Goal: Transaction & Acquisition: Book appointment/travel/reservation

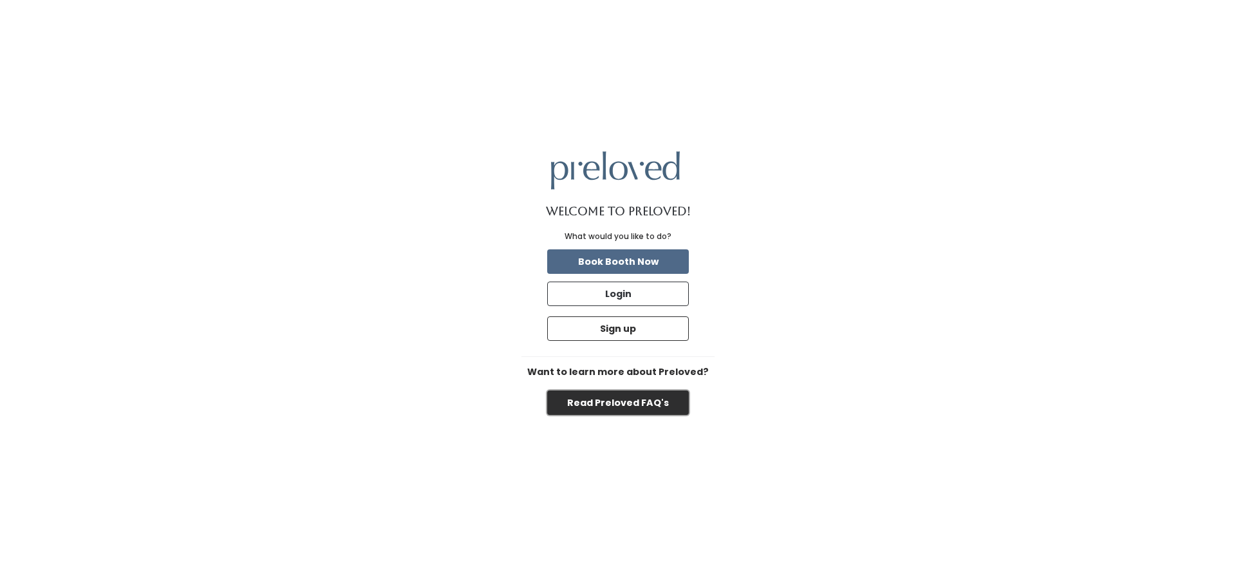
click at [621, 402] on button "Read Preloved FAQ's" at bounding box center [618, 402] width 142 height 24
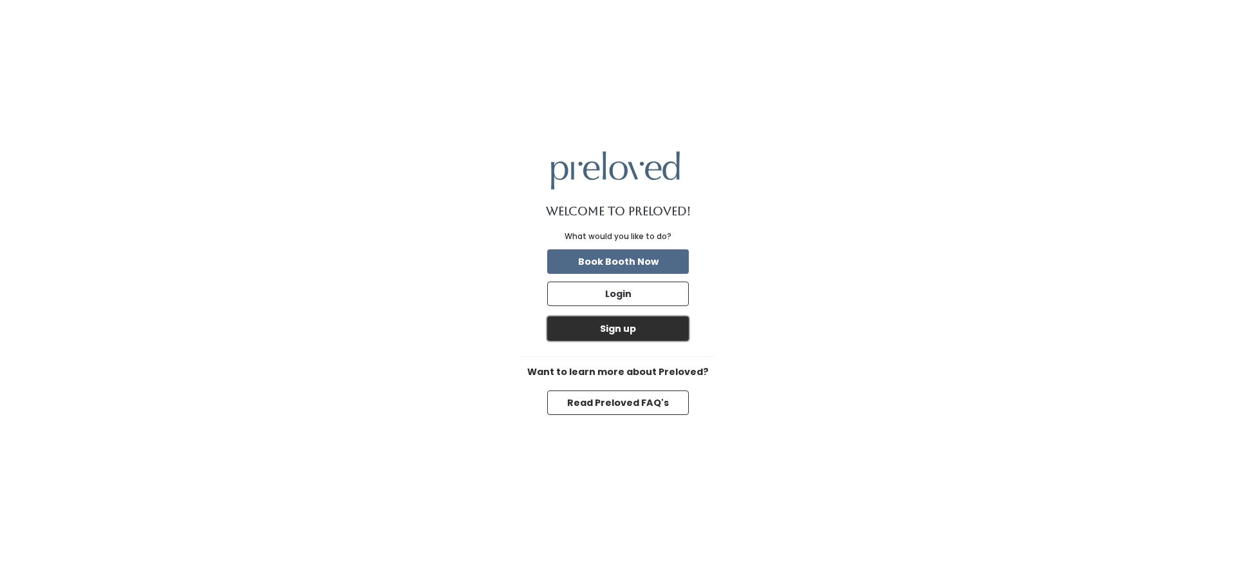
click at [623, 326] on button "Sign up" at bounding box center [618, 328] width 142 height 24
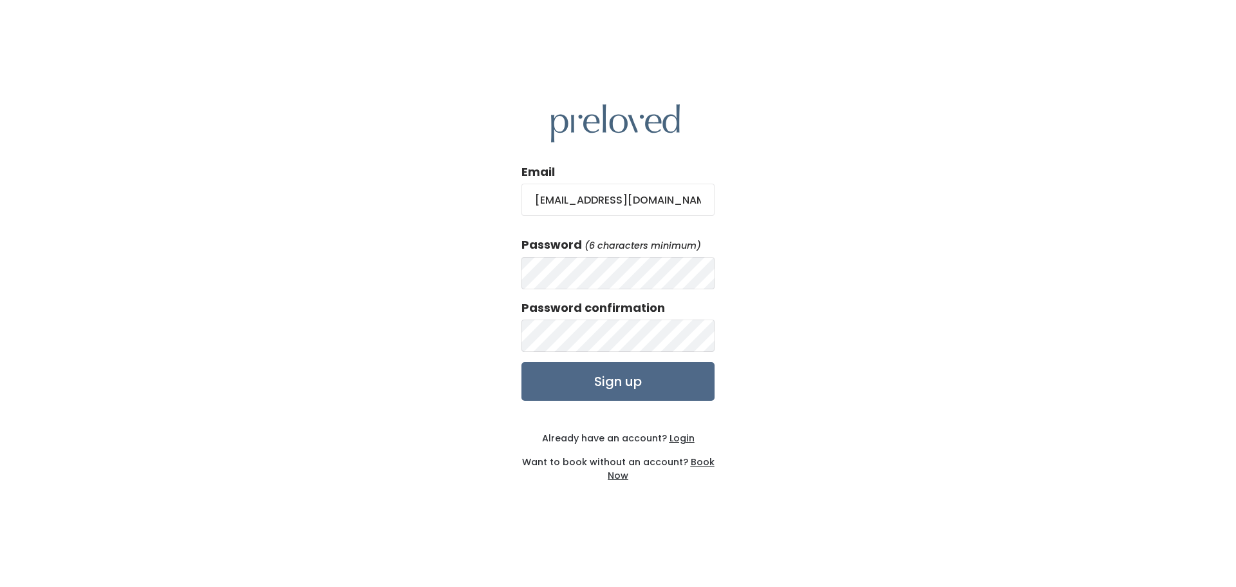
type input "kristieluebbert@gmail.com"
click at [568, 382] on input "Sign up" at bounding box center [618, 381] width 193 height 39
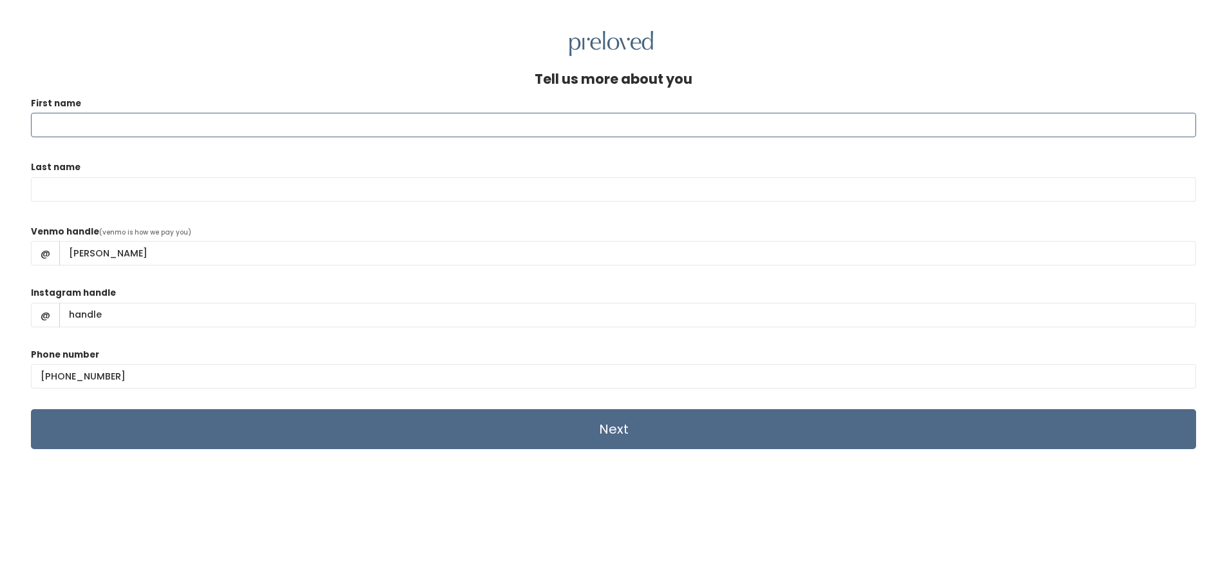
click at [278, 122] on input "First name" at bounding box center [613, 125] width 1165 height 24
type input "[PERSON_NAME]"
click at [269, 266] on div "Venmo handle (venmo is how we pay you) @ [PERSON_NAME]" at bounding box center [613, 251] width 1165 height 52
click at [618, 431] on input "Next" at bounding box center [613, 429] width 1165 height 40
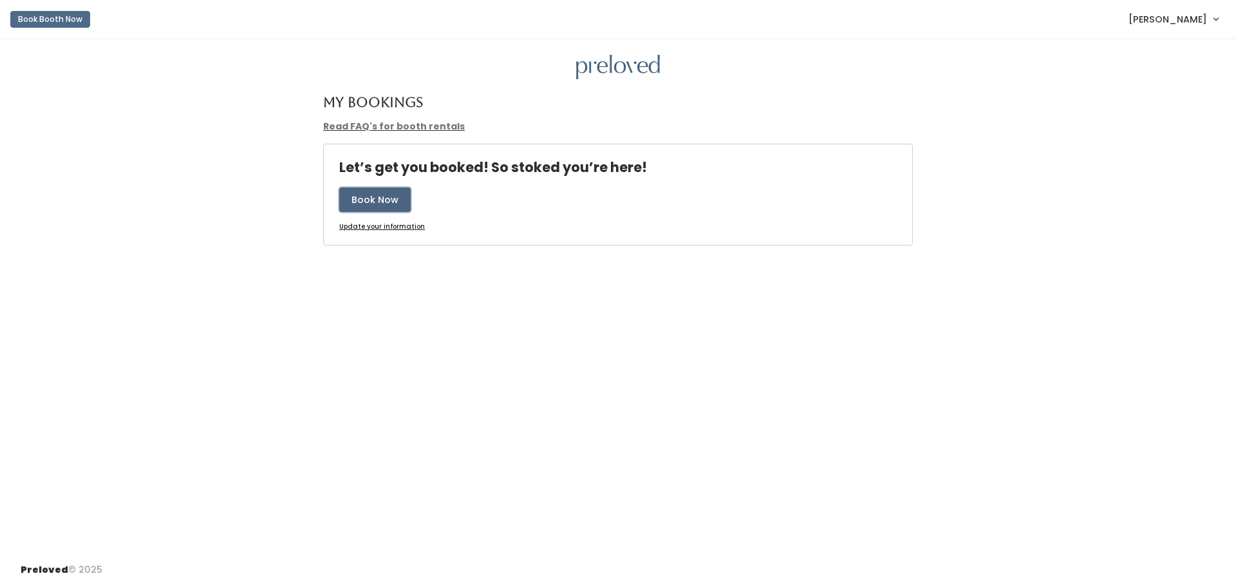
click at [386, 203] on button "Book Now" at bounding box center [374, 199] width 71 height 24
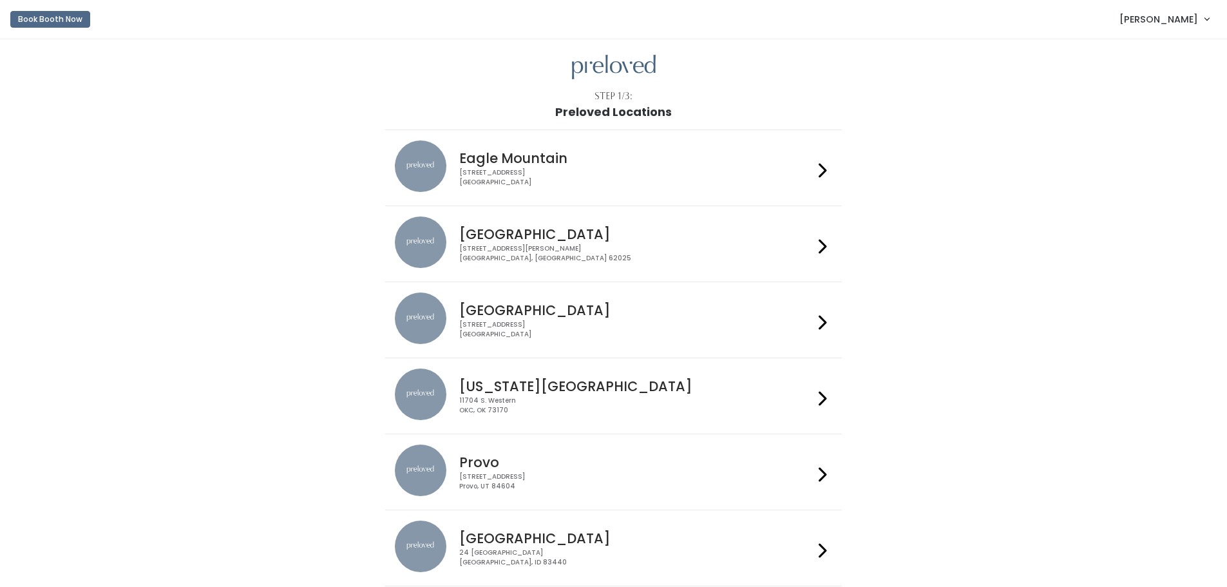
click at [826, 244] on icon at bounding box center [822, 246] width 8 height 19
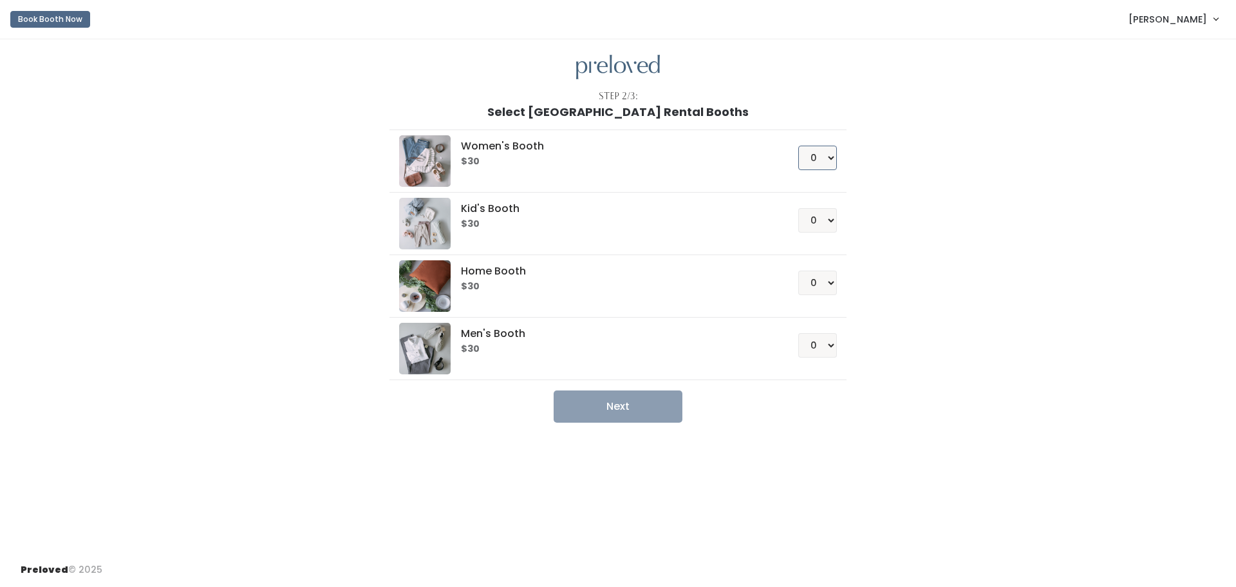
click at [827, 160] on select "0 1 2 3 4" at bounding box center [817, 158] width 39 height 24
select select "1"
click at [798, 146] on select "0 1 2 3 4" at bounding box center [817, 158] width 39 height 24
click at [628, 405] on button "Next" at bounding box center [618, 406] width 129 height 32
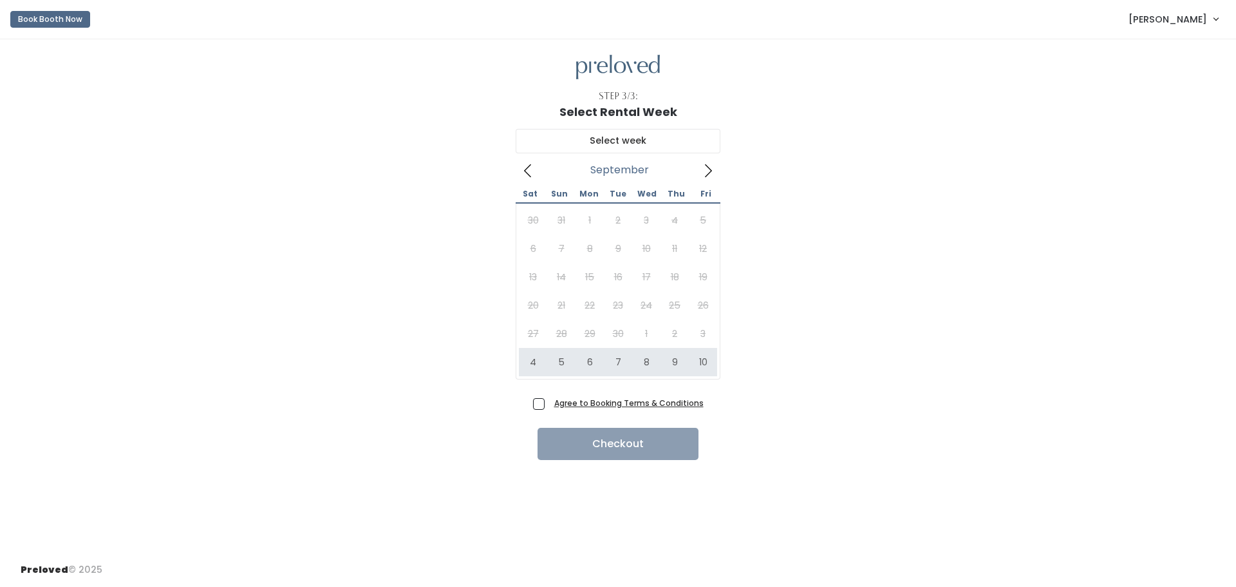
click at [710, 168] on icon at bounding box center [708, 170] width 7 height 13
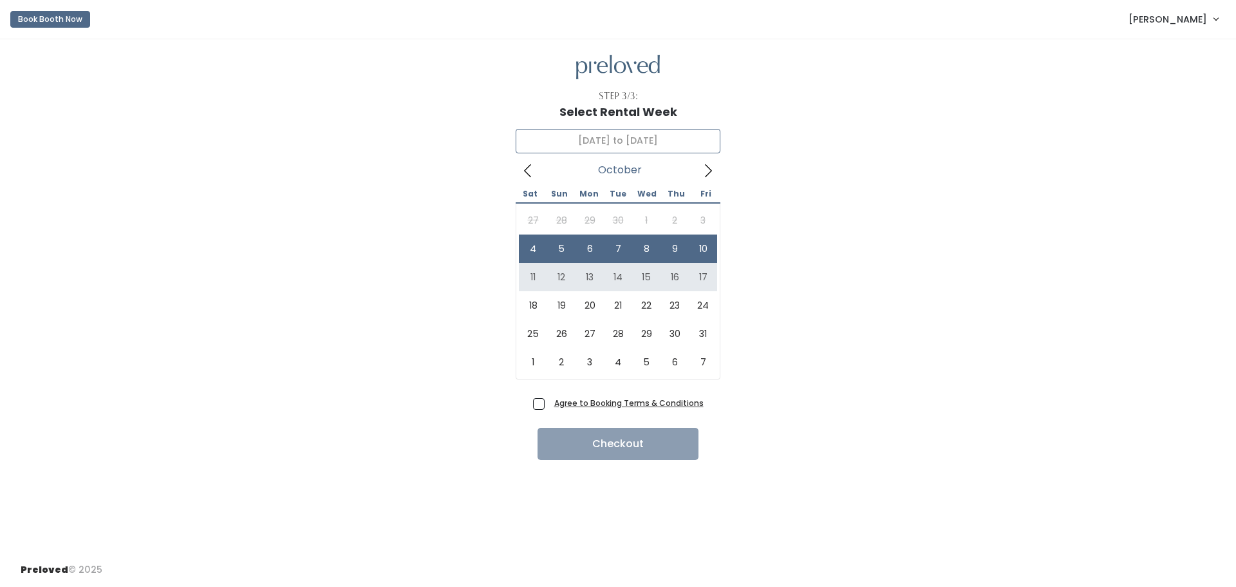
type input "October 11 to October 17"
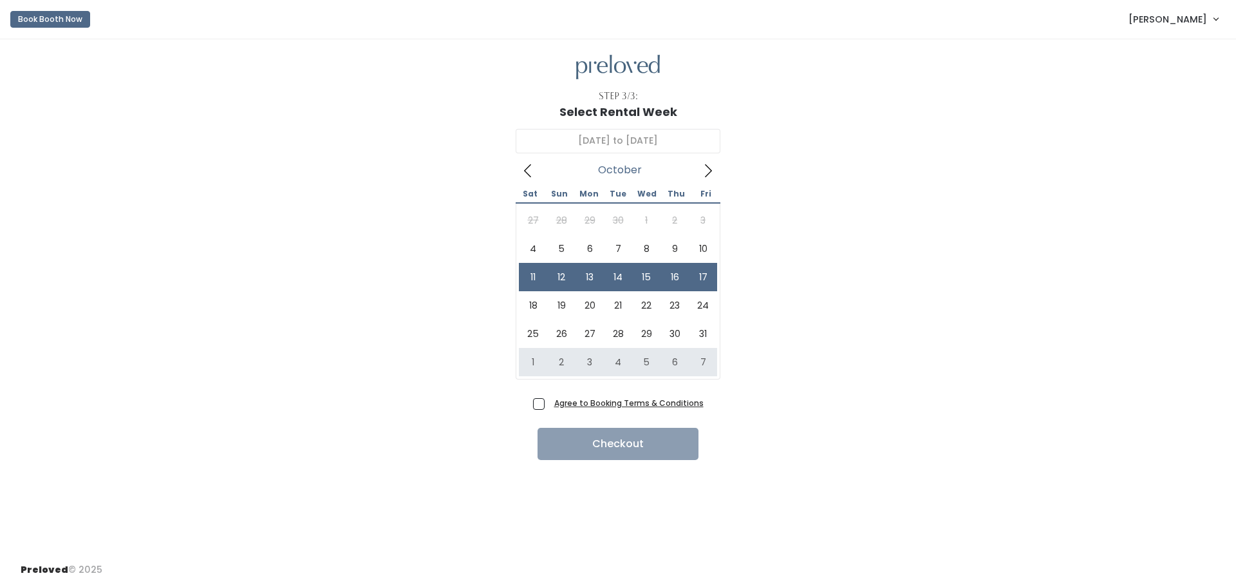
click at [549, 401] on span "Agree to Booking Terms & Conditions" at bounding box center [626, 402] width 155 height 13
click at [549, 401] on input "Agree to Booking Terms & Conditions" at bounding box center [553, 400] width 8 height 8
checkbox input "true"
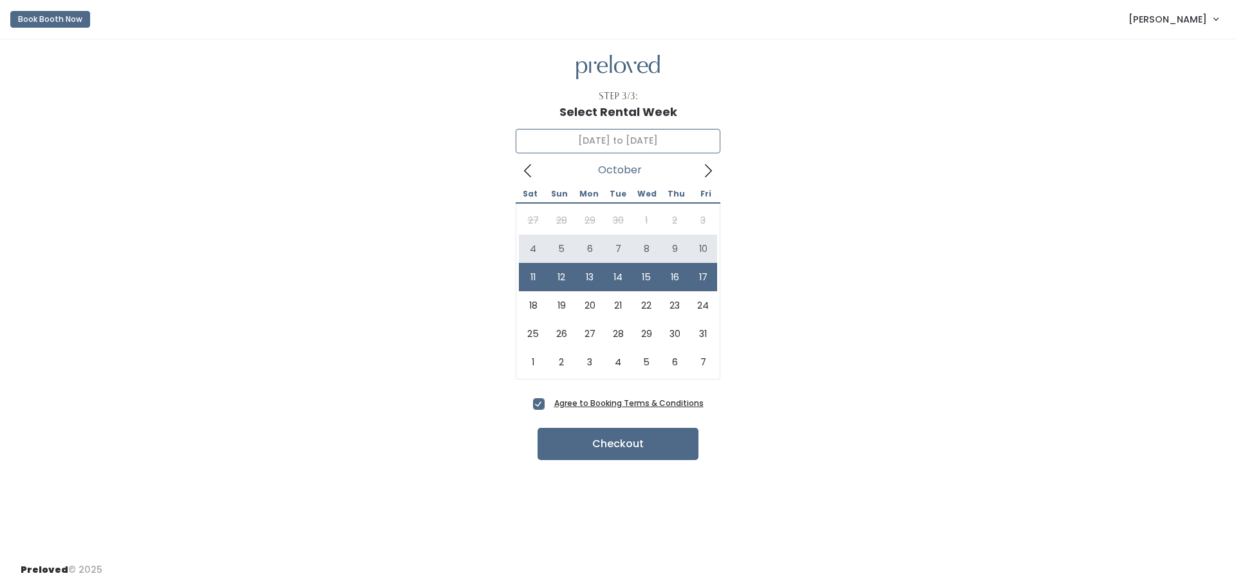
type input "October 4 to October 10"
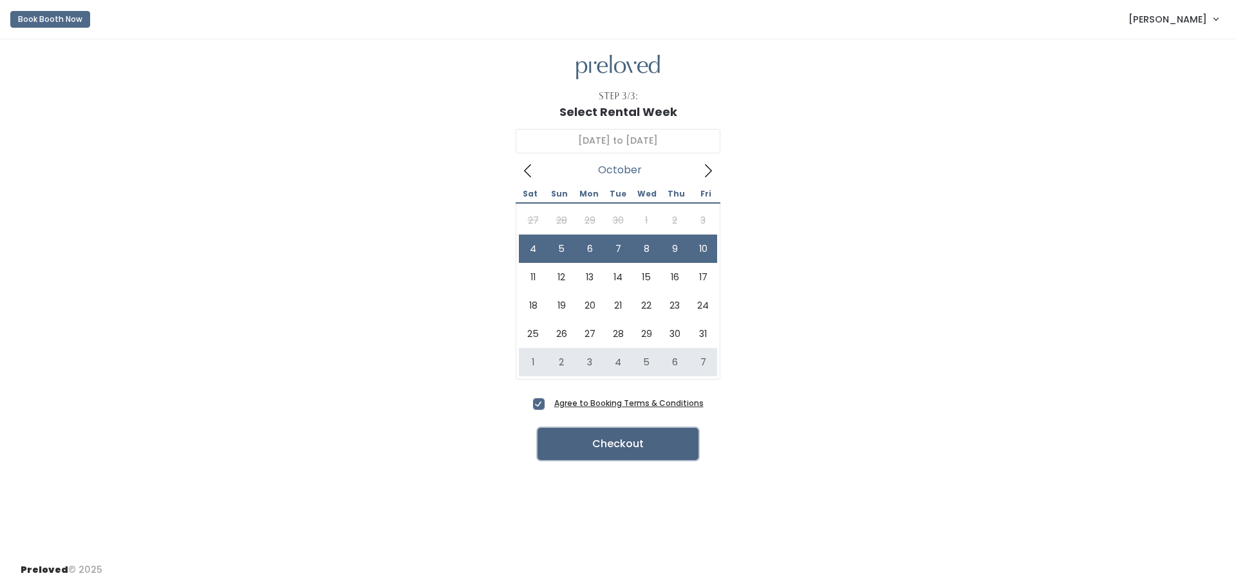
click at [616, 446] on button "Checkout" at bounding box center [618, 444] width 161 height 32
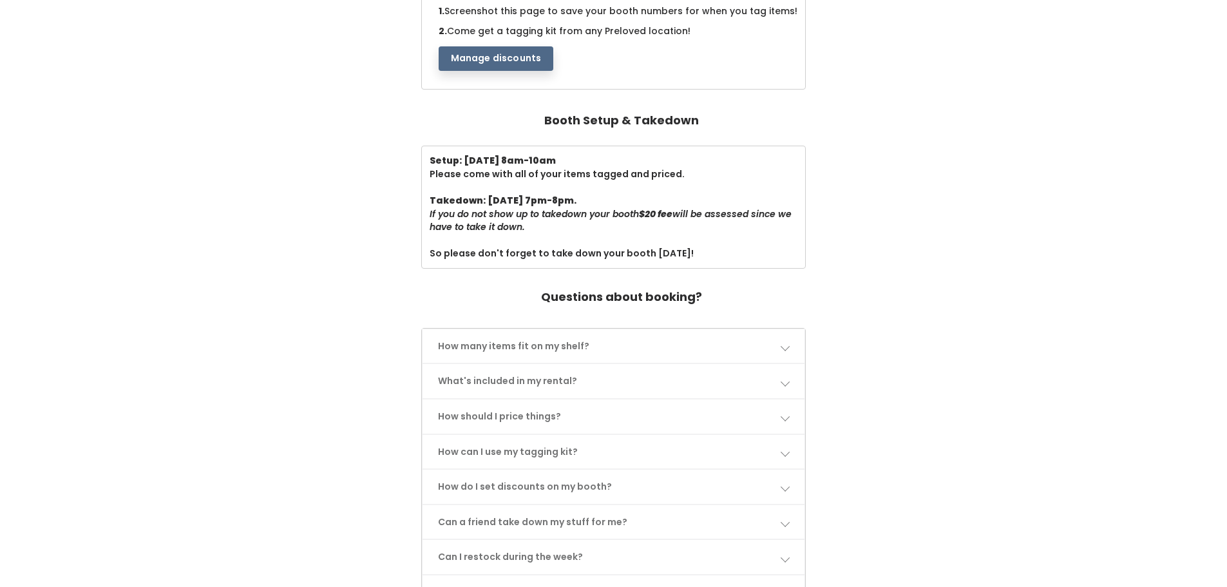
scroll to position [322, 0]
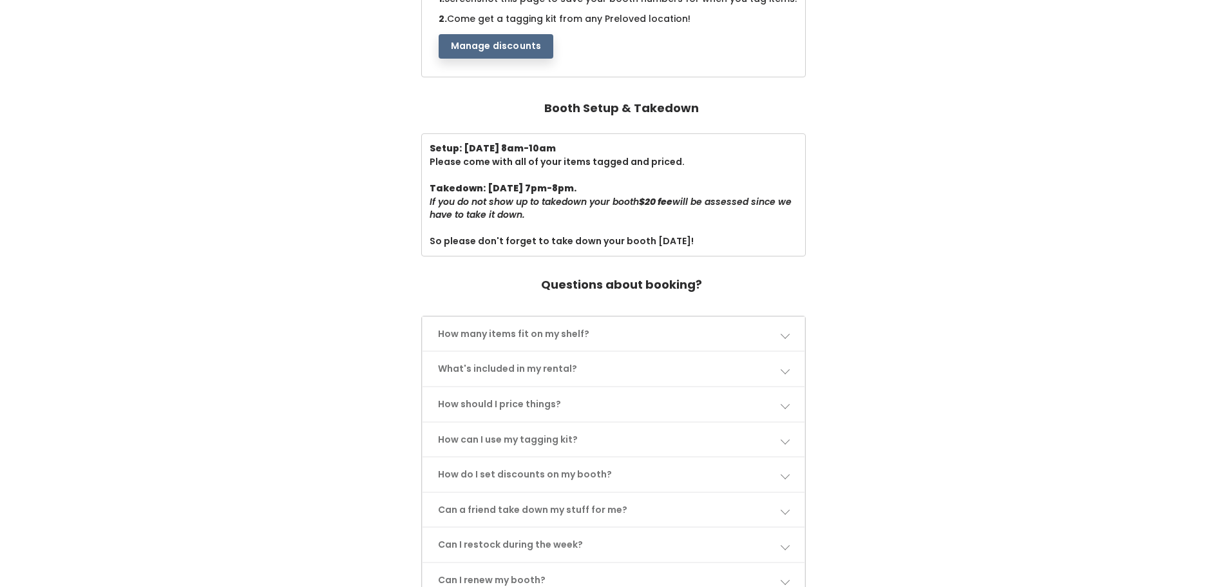
click at [779, 332] on link "How many items fit on my shelf?" at bounding box center [613, 334] width 382 height 34
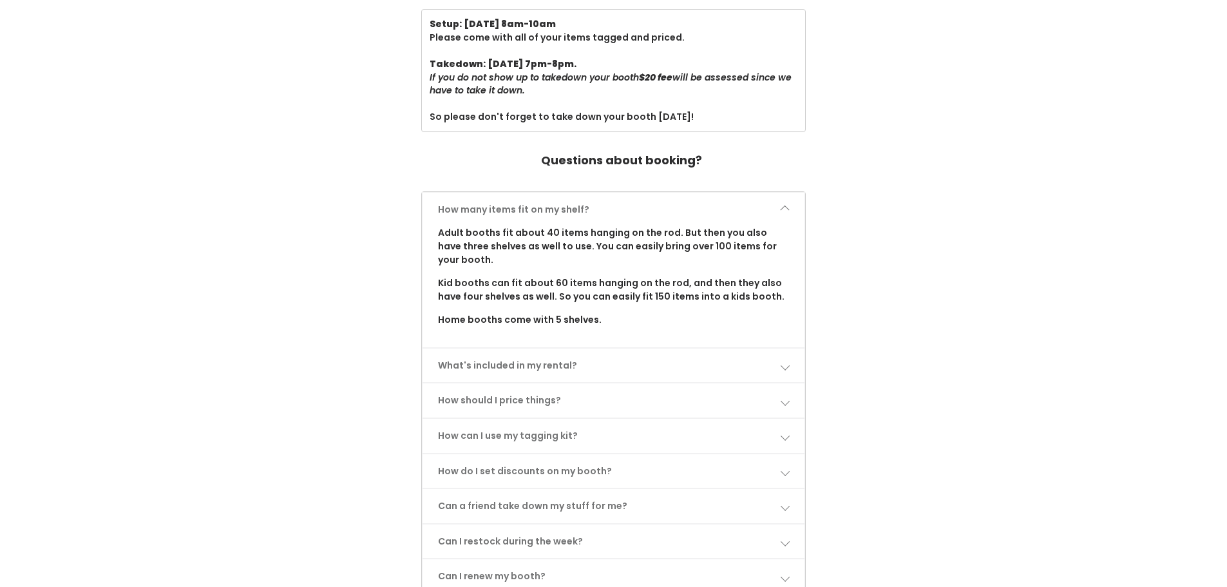
scroll to position [451, 0]
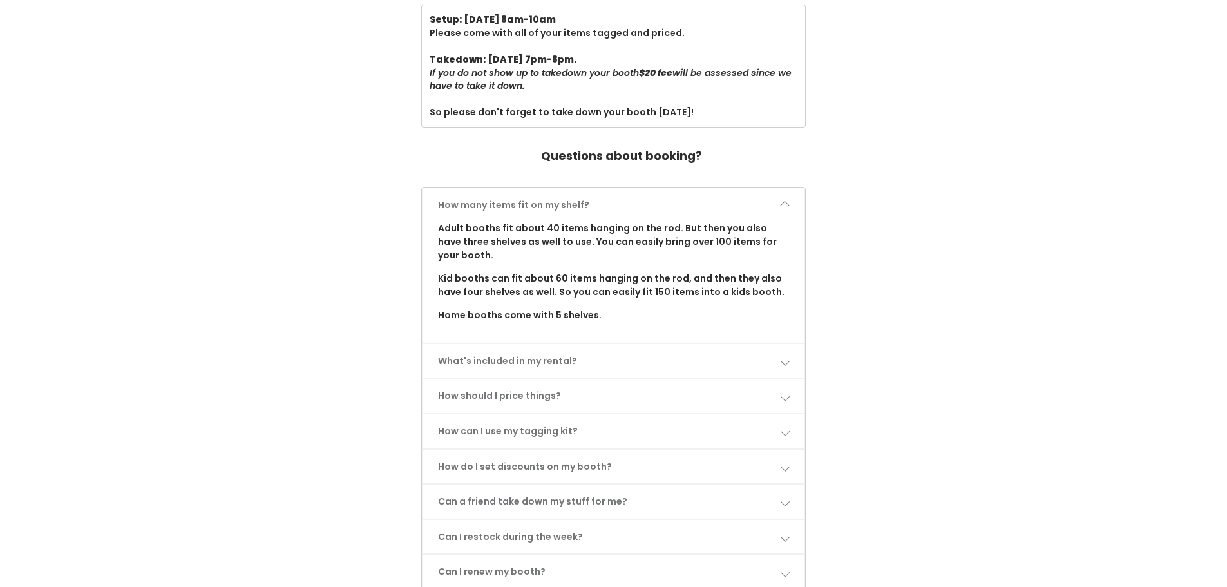
click at [778, 364] on link "What's included in my rental?" at bounding box center [613, 361] width 382 height 34
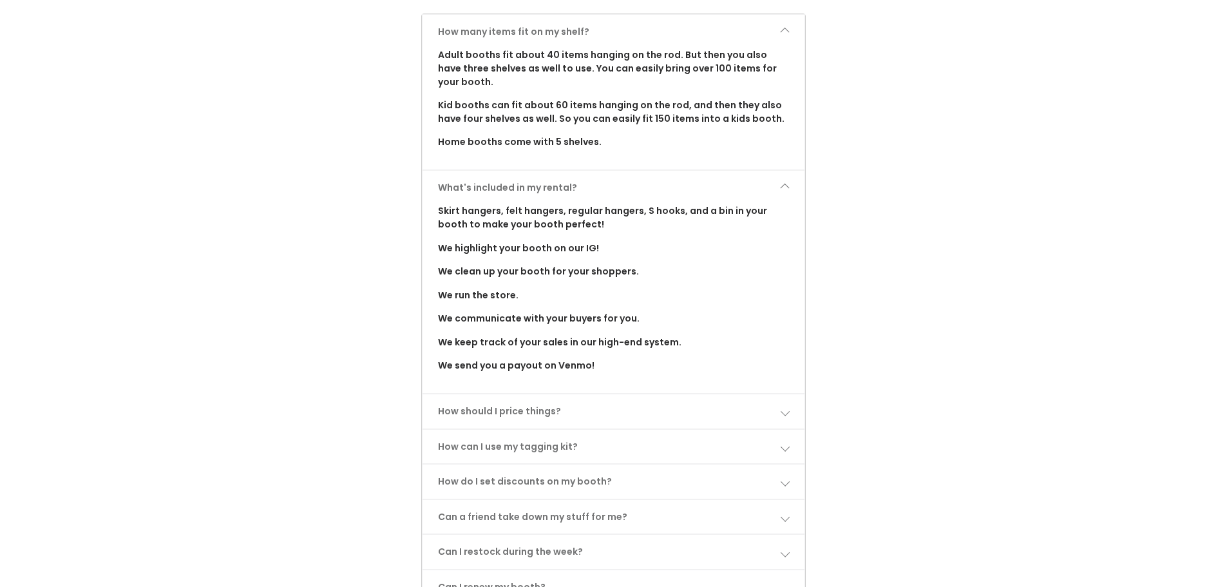
scroll to position [708, 0]
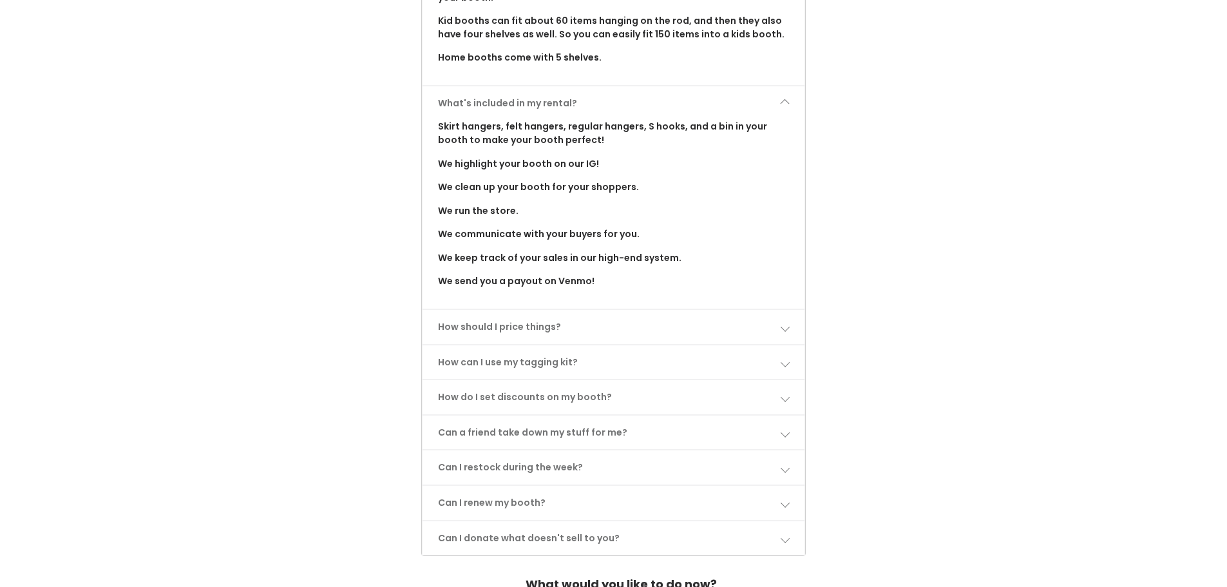
click at [784, 331] on span at bounding box center [784, 326] width 9 height 9
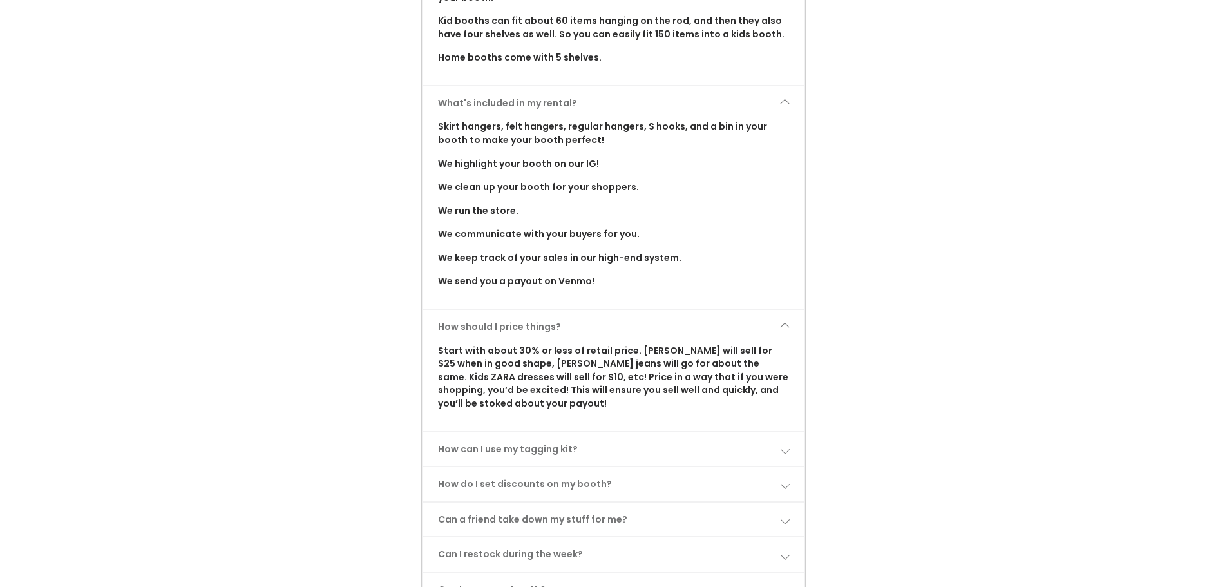
scroll to position [773, 0]
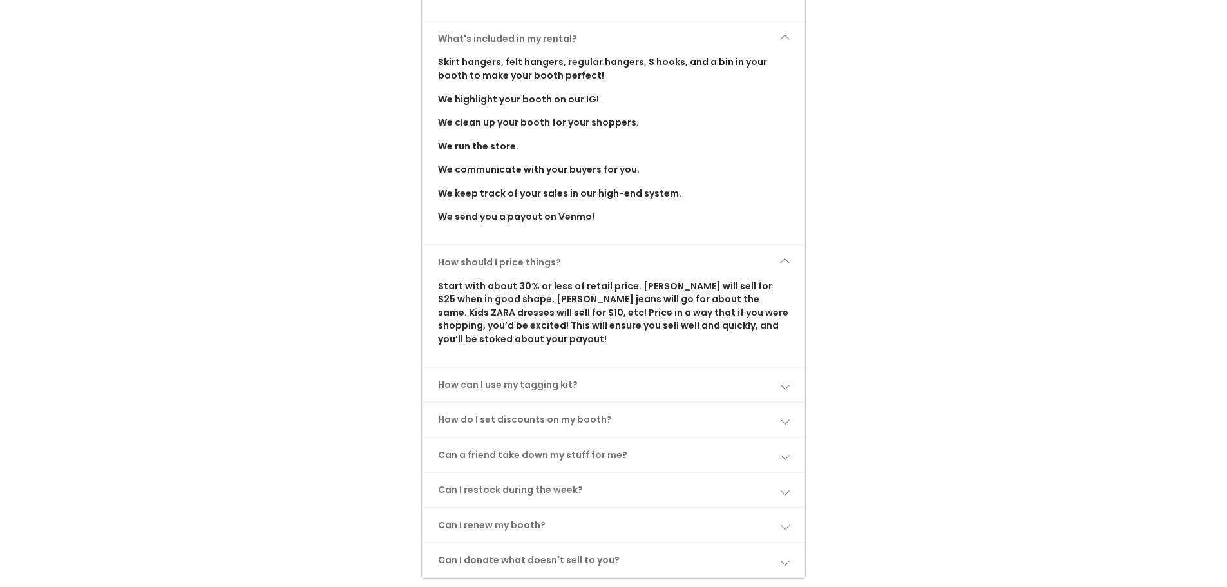
click at [780, 386] on span at bounding box center [784, 384] width 9 height 9
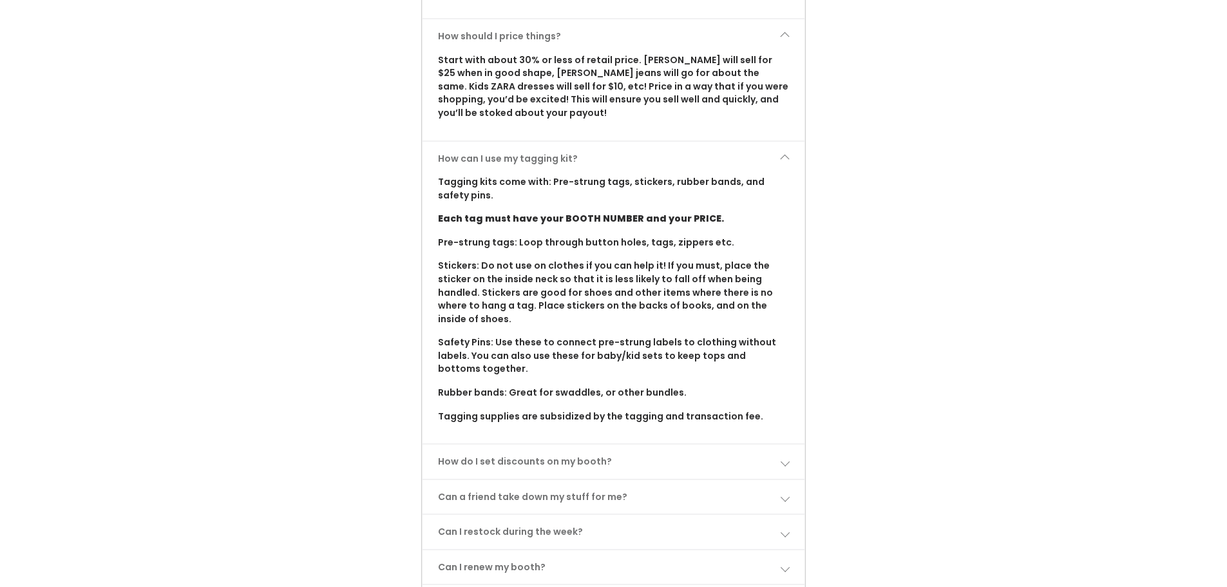
scroll to position [1030, 0]
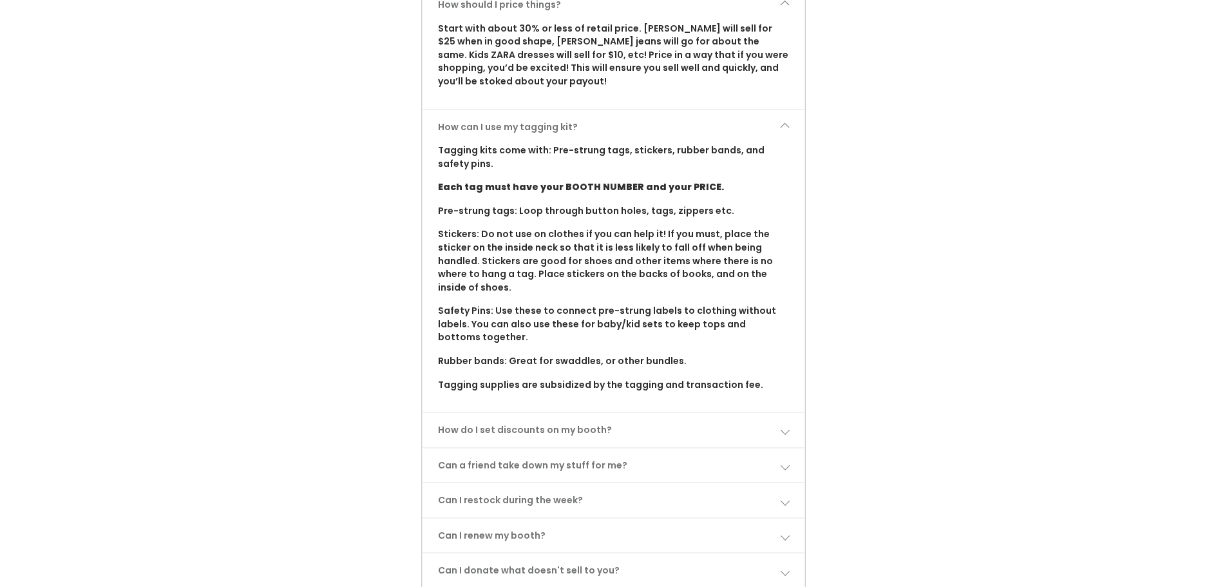
click at [781, 431] on span at bounding box center [784, 429] width 9 height 9
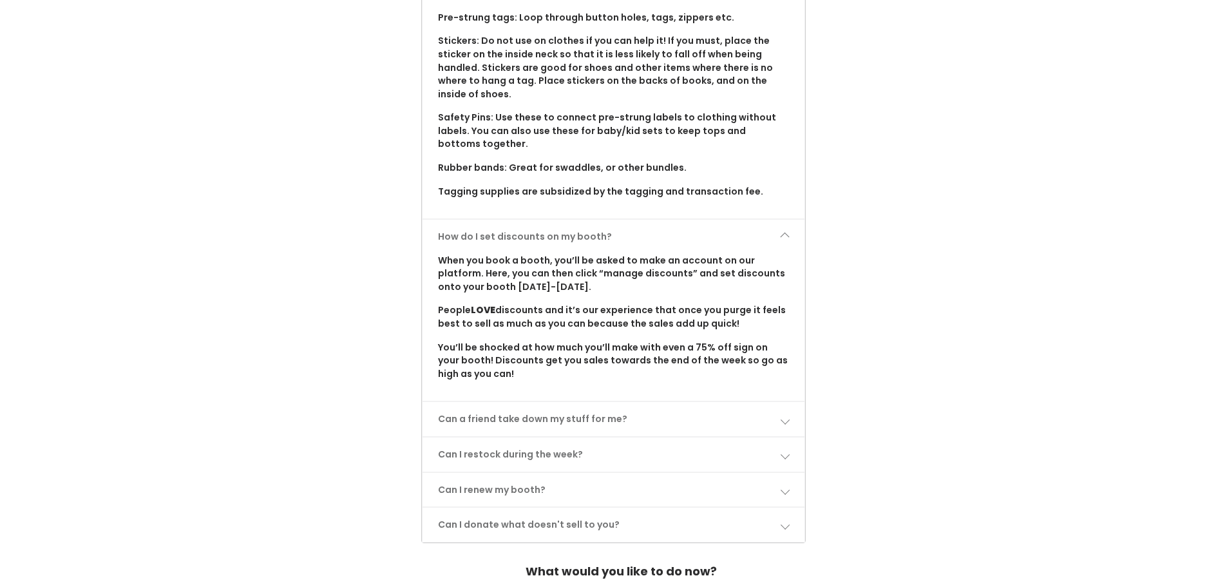
scroll to position [1288, 0]
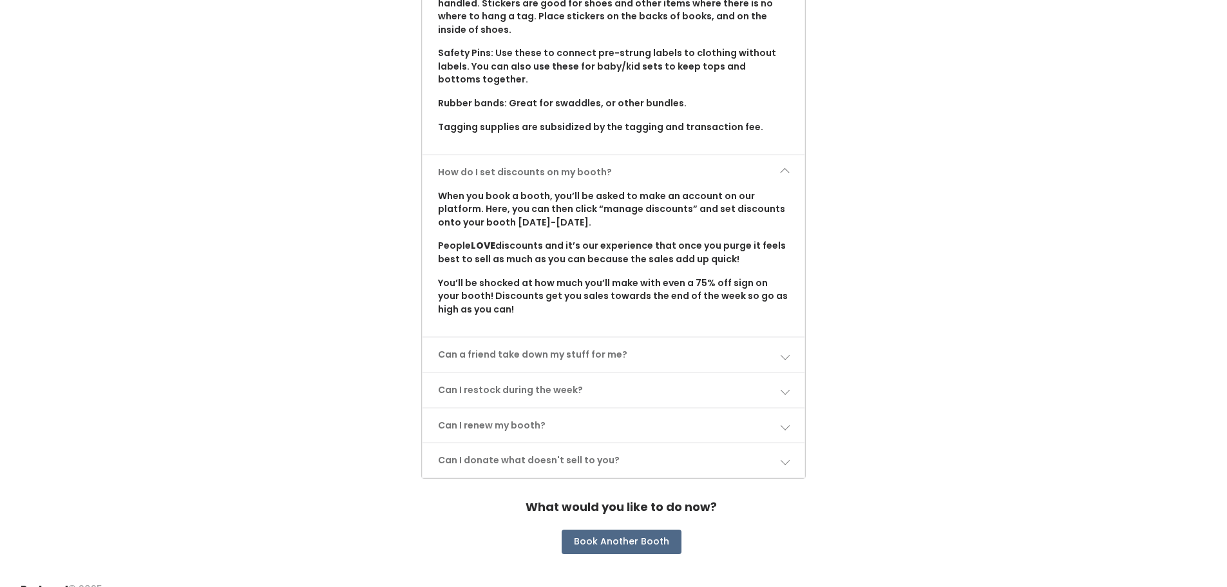
click at [785, 357] on span at bounding box center [784, 354] width 9 height 9
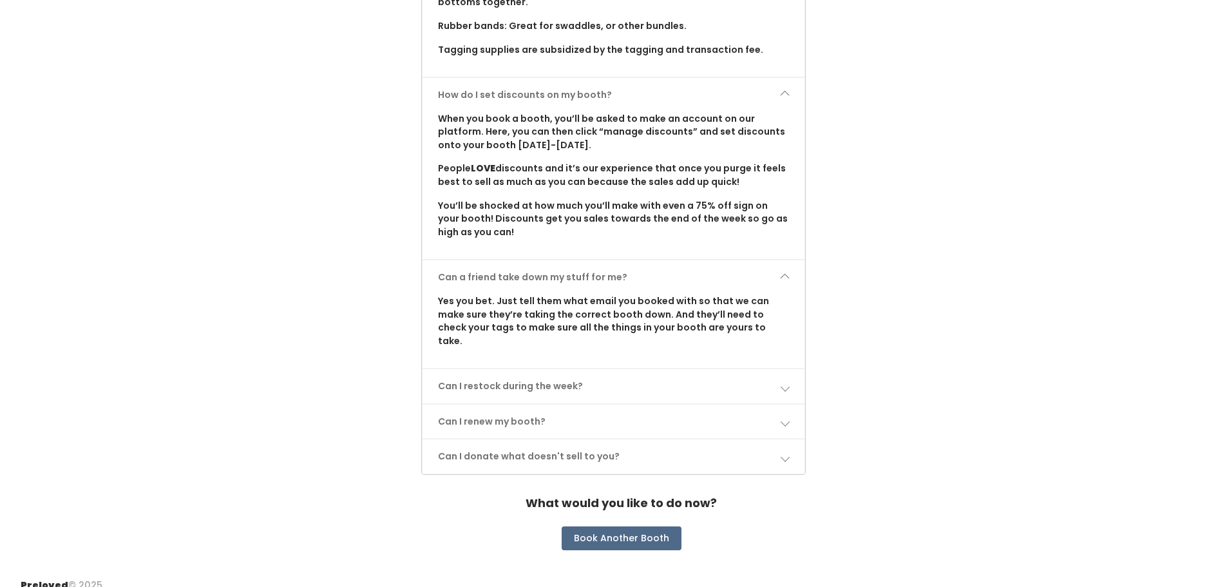
scroll to position [1368, 0]
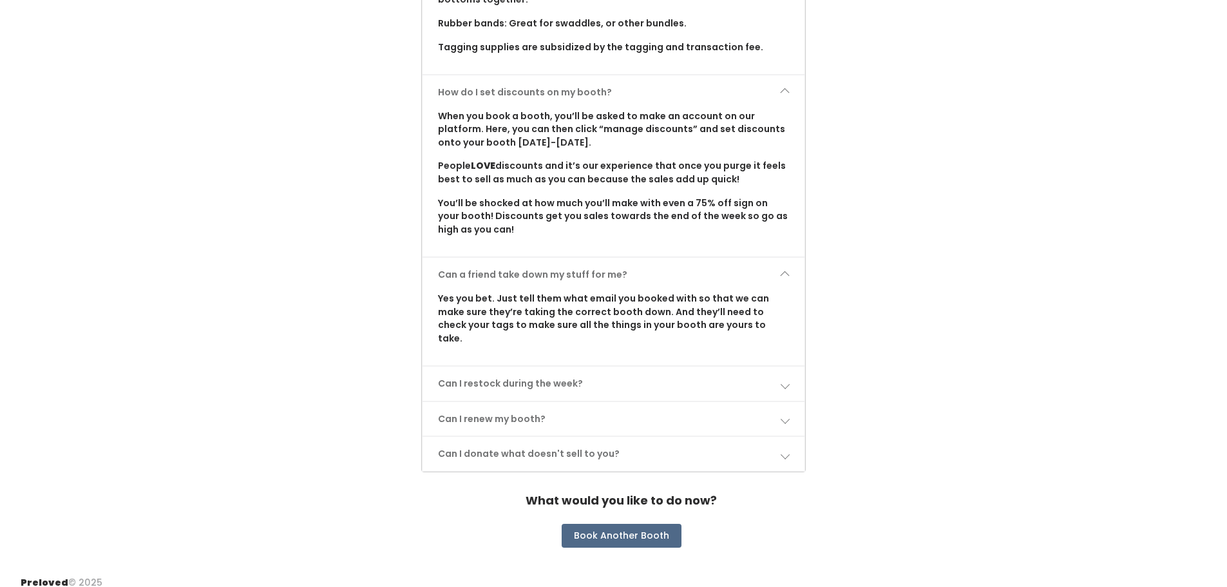
click at [777, 442] on link "Can I donate what doesn't sell to you?" at bounding box center [613, 454] width 382 height 34
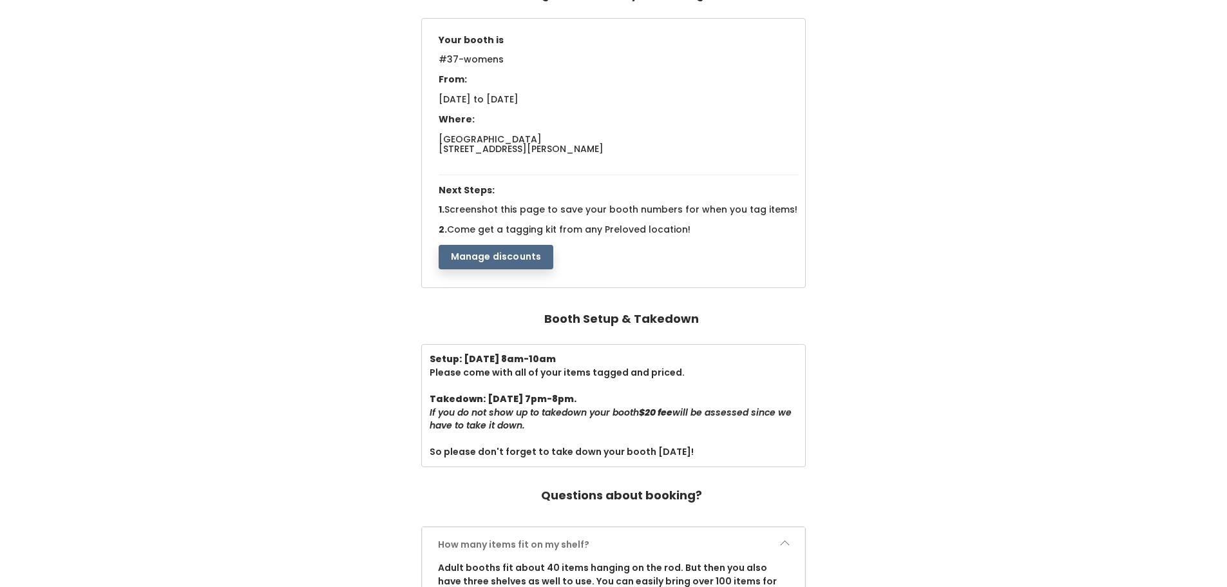
scroll to position [89, 0]
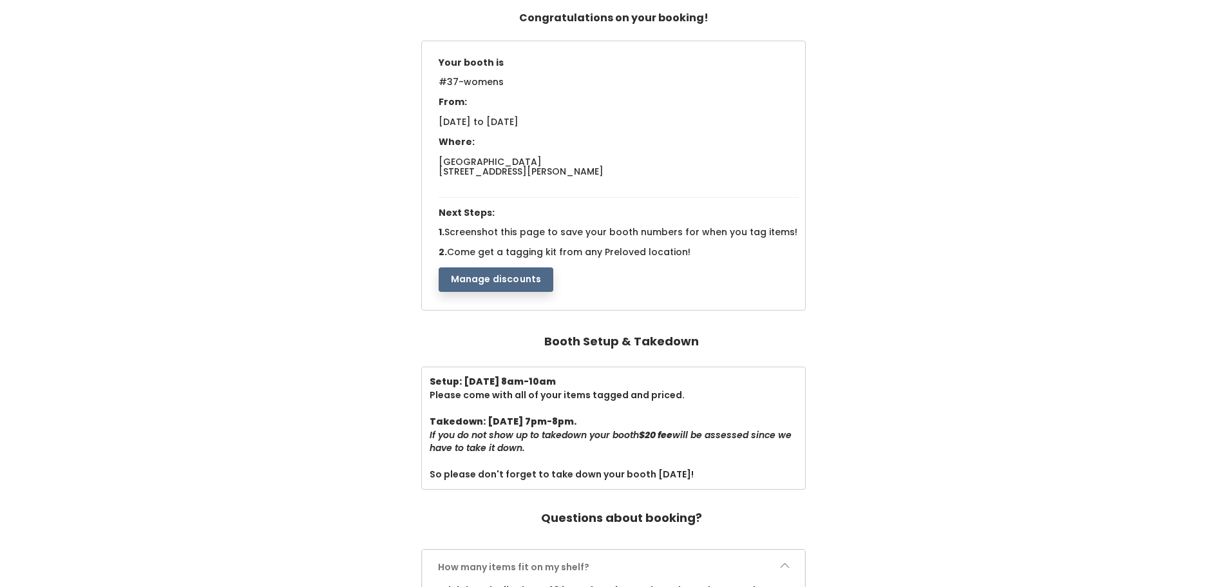
click at [489, 283] on button "Manage discounts" at bounding box center [496, 279] width 115 height 24
